Goal: Task Accomplishment & Management: Manage account settings

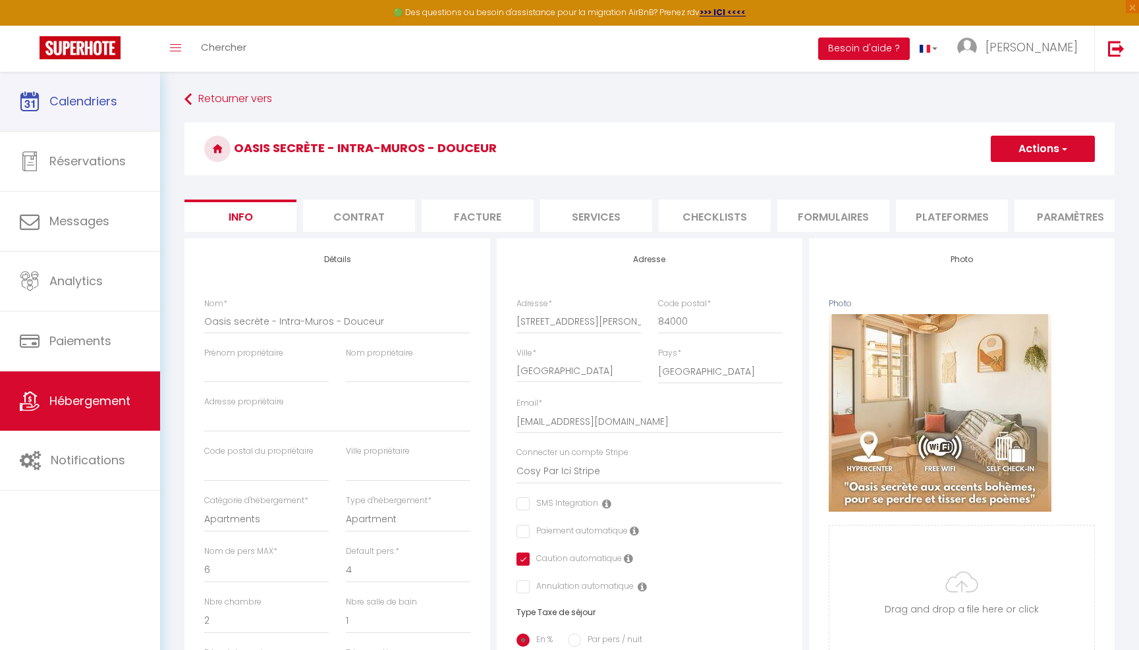
select select "6"
select select "4"
select select "2"
select select "1"
select select "17:00"
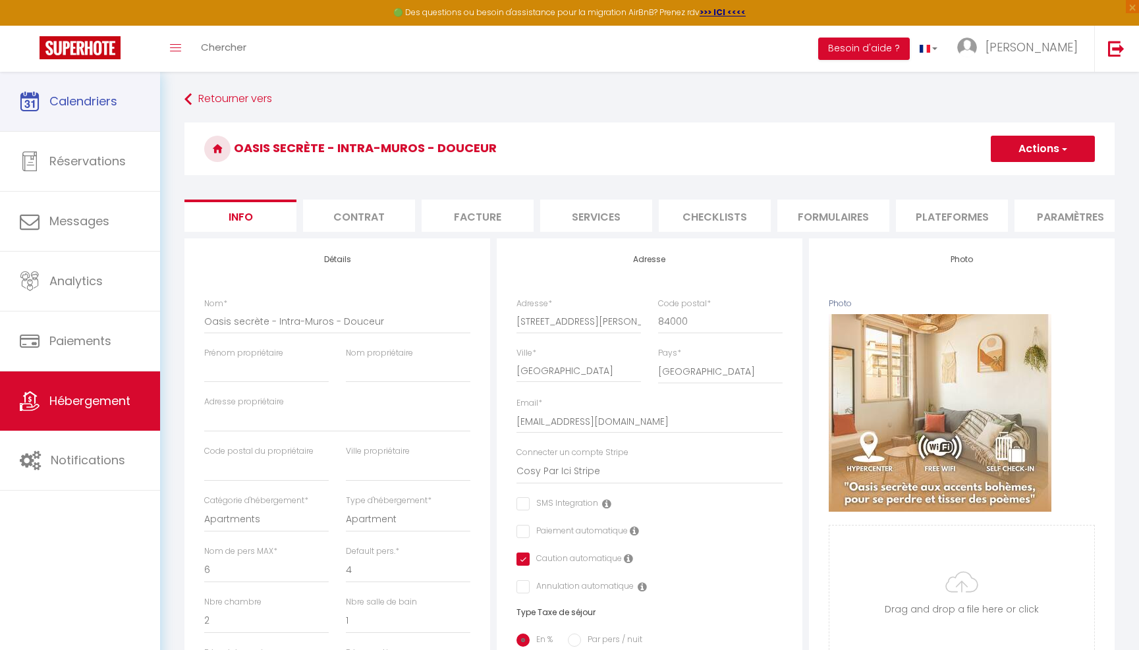
select select "23:45"
select select "11:00"
select select "30"
select select "120"
select select "28"
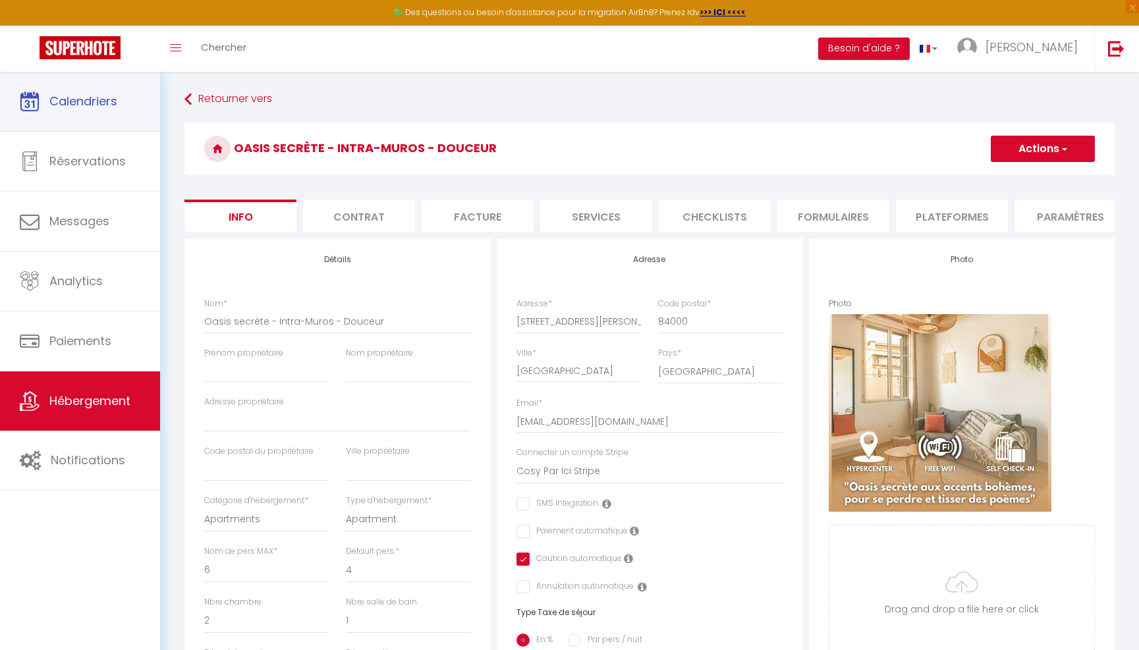
select select "16800"
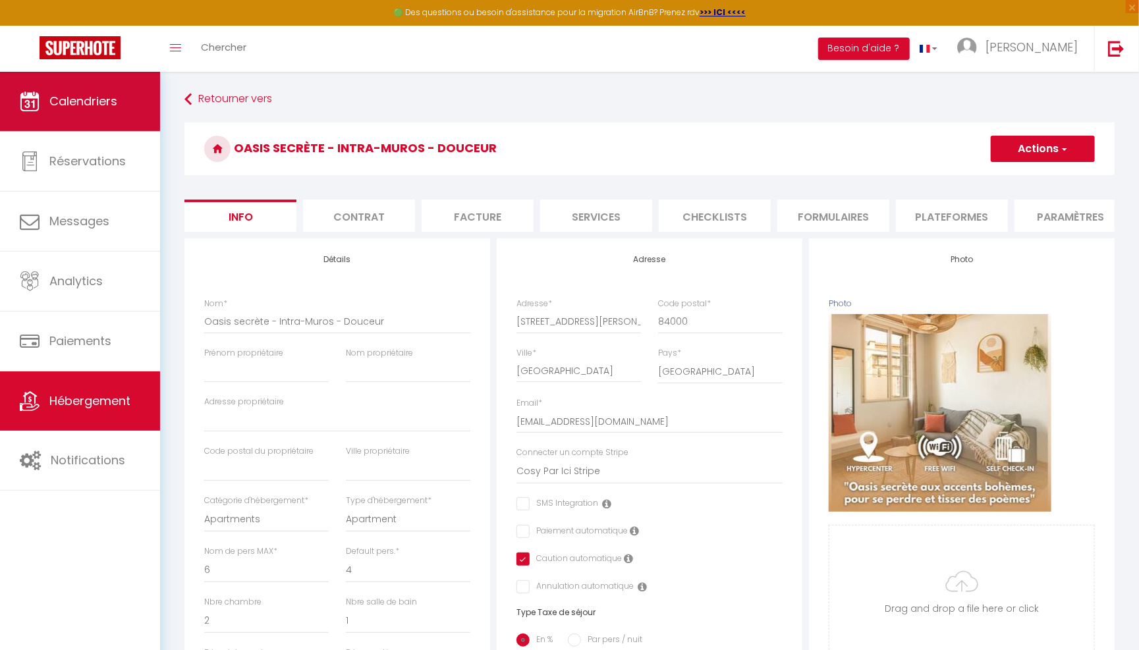
click at [82, 89] on link "Calendriers" at bounding box center [80, 101] width 160 height 59
